Goal: Find specific page/section: Find specific page/section

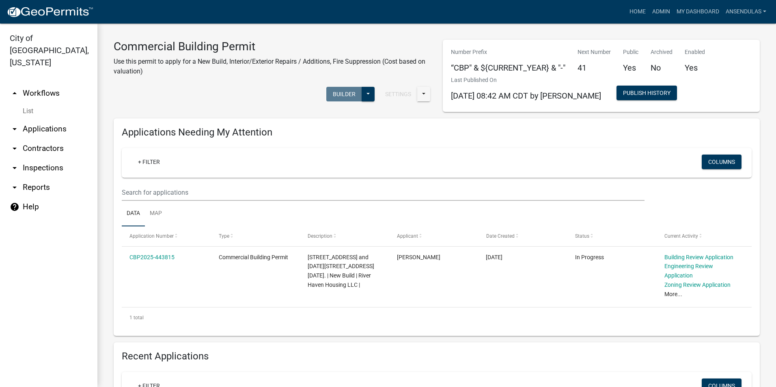
scroll to position [527, 0]
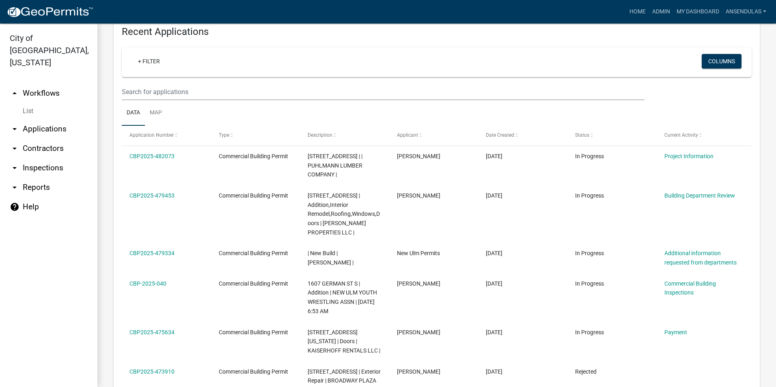
scroll to position [577, 0]
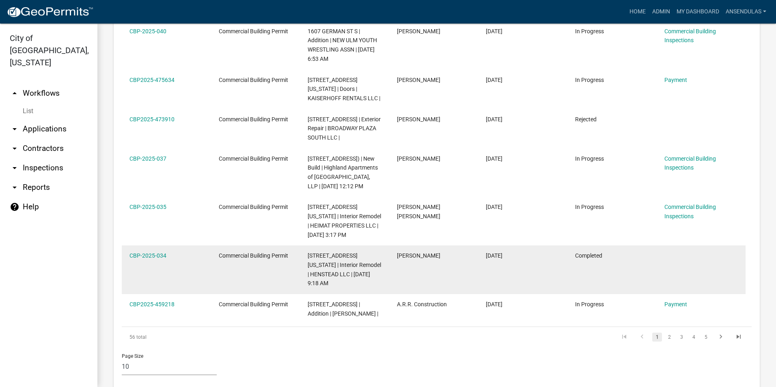
scroll to position [577, 0]
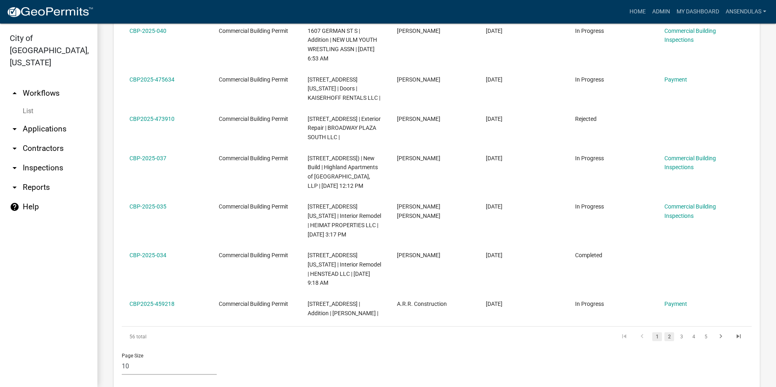
click at [664, 332] on link "2" at bounding box center [669, 336] width 10 height 9
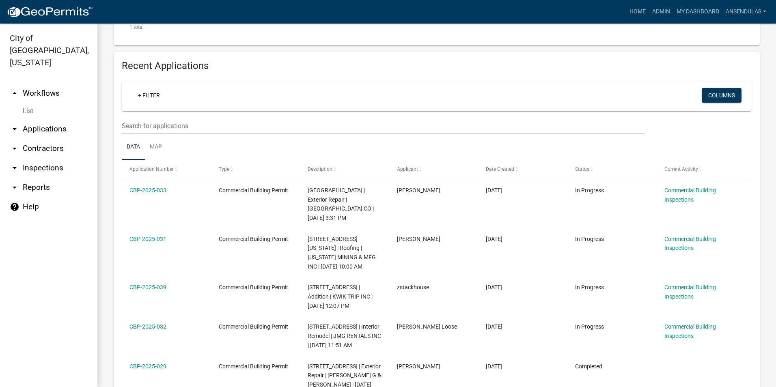
scroll to position [271, 0]
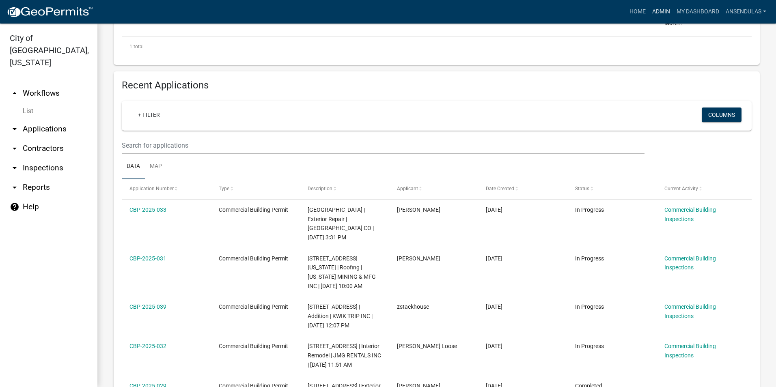
click at [656, 11] on link "Admin" at bounding box center [661, 11] width 24 height 15
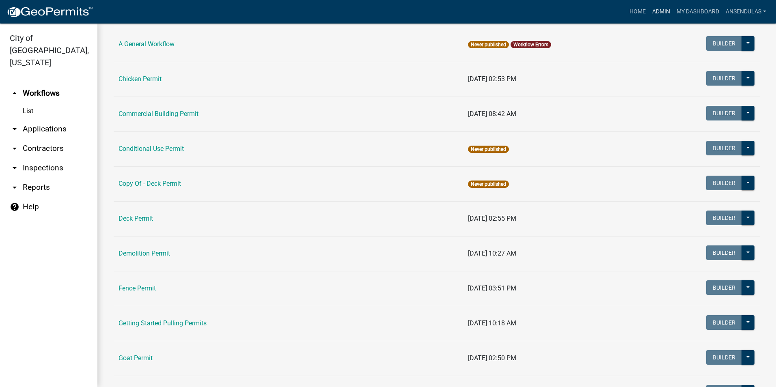
scroll to position [446, 0]
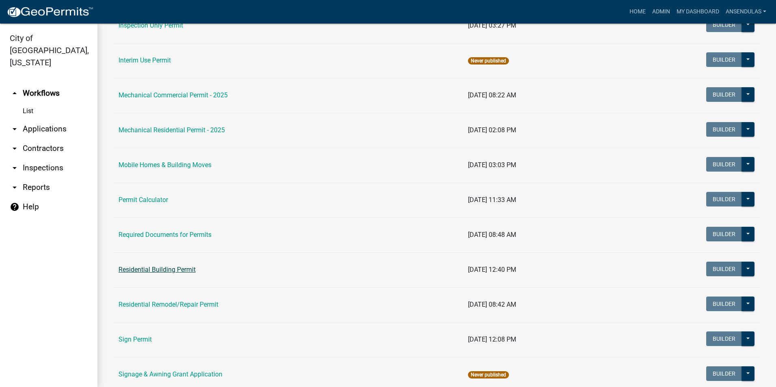
click at [169, 268] on link "Residential Building Permit" at bounding box center [156, 270] width 77 height 8
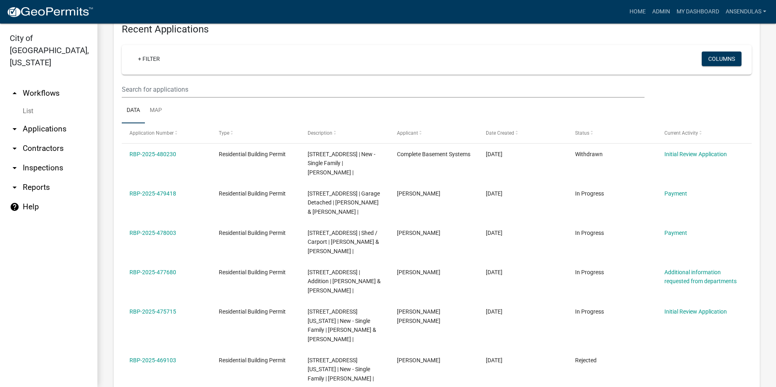
scroll to position [365, 0]
